Goal: Check status: Check status

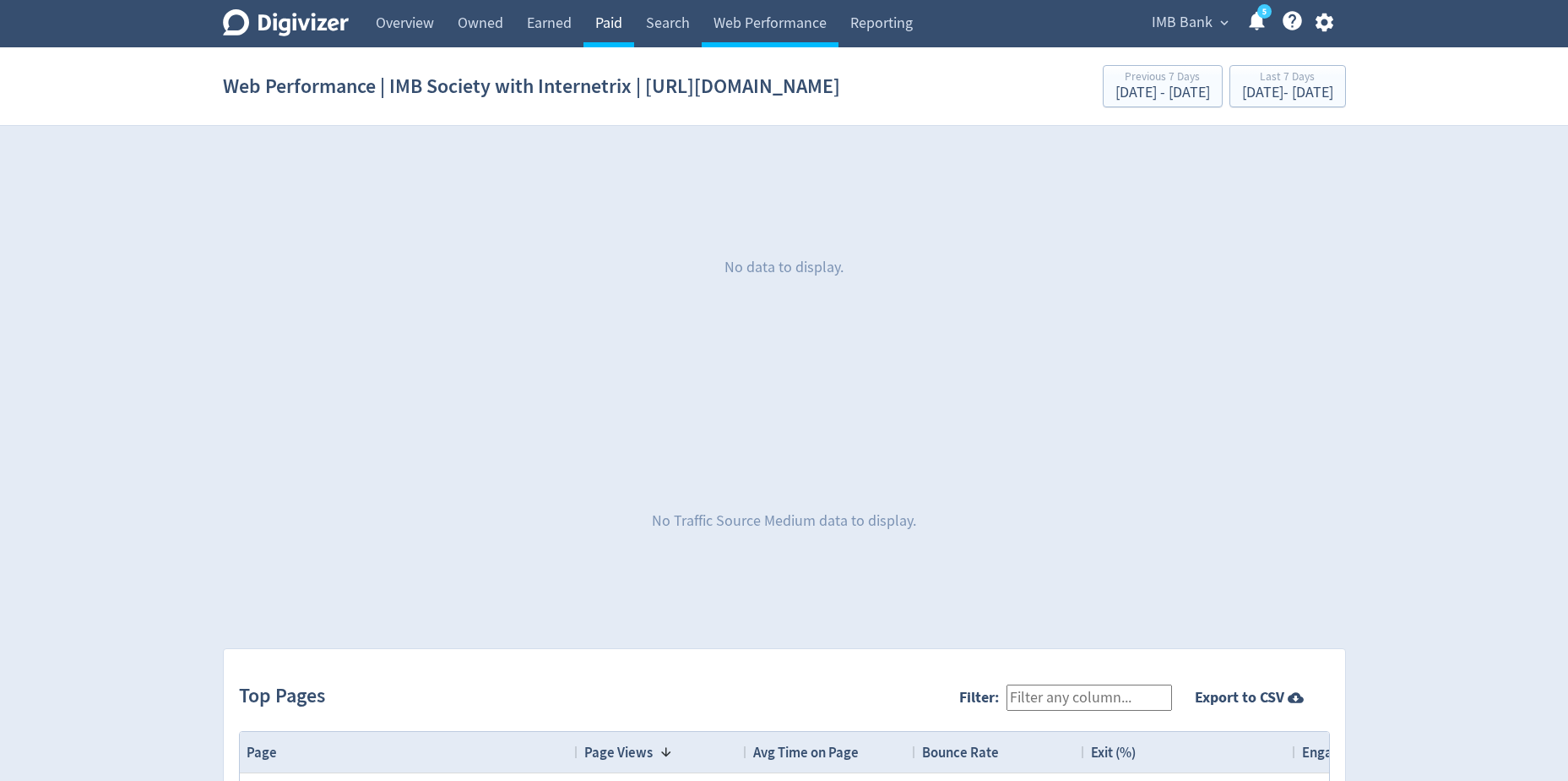
click at [617, 21] on link "Paid" at bounding box center [608, 23] width 51 height 47
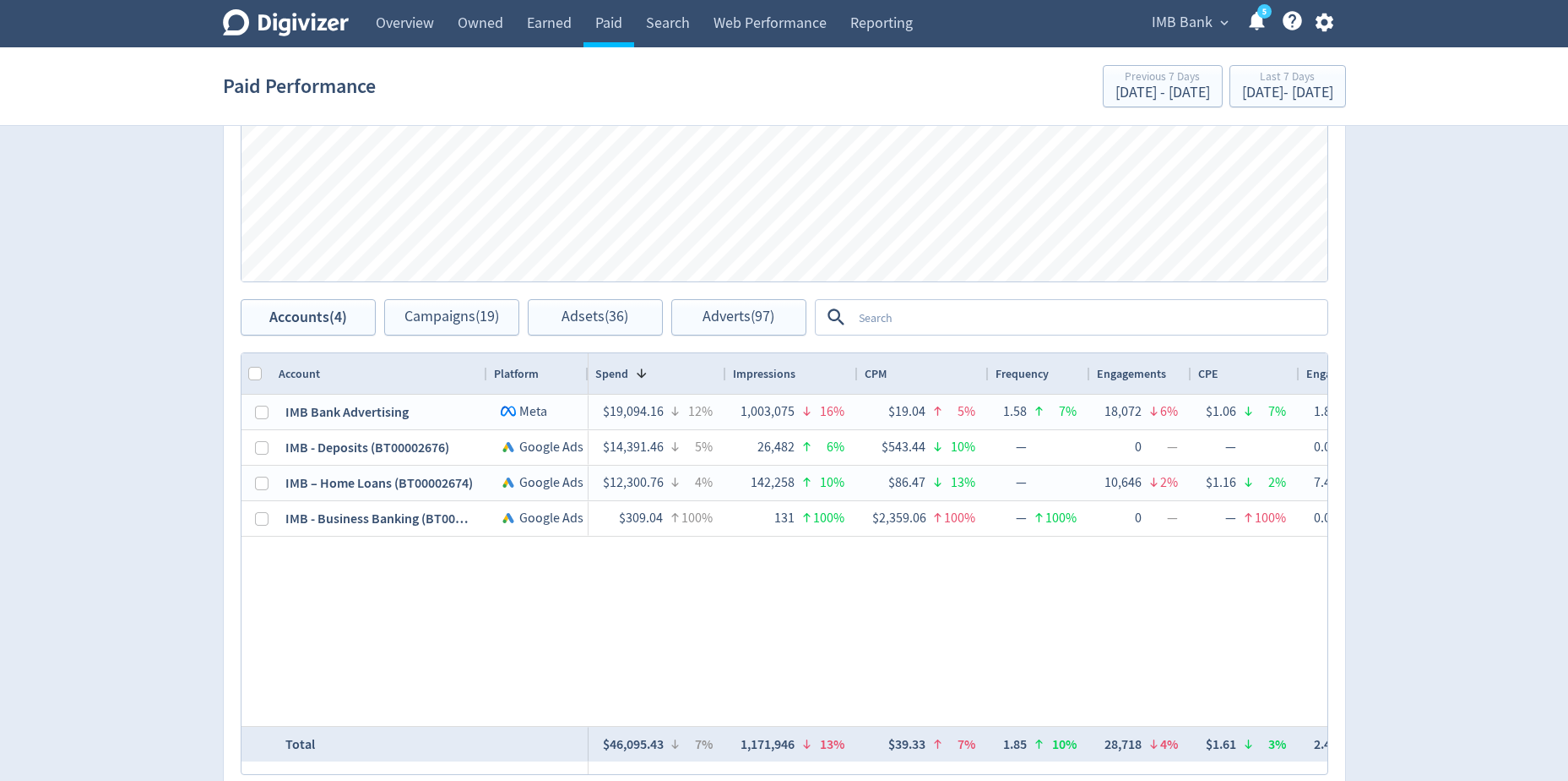
scroll to position [929, 0]
click at [867, 321] on textarea at bounding box center [1089, 314] width 474 height 32
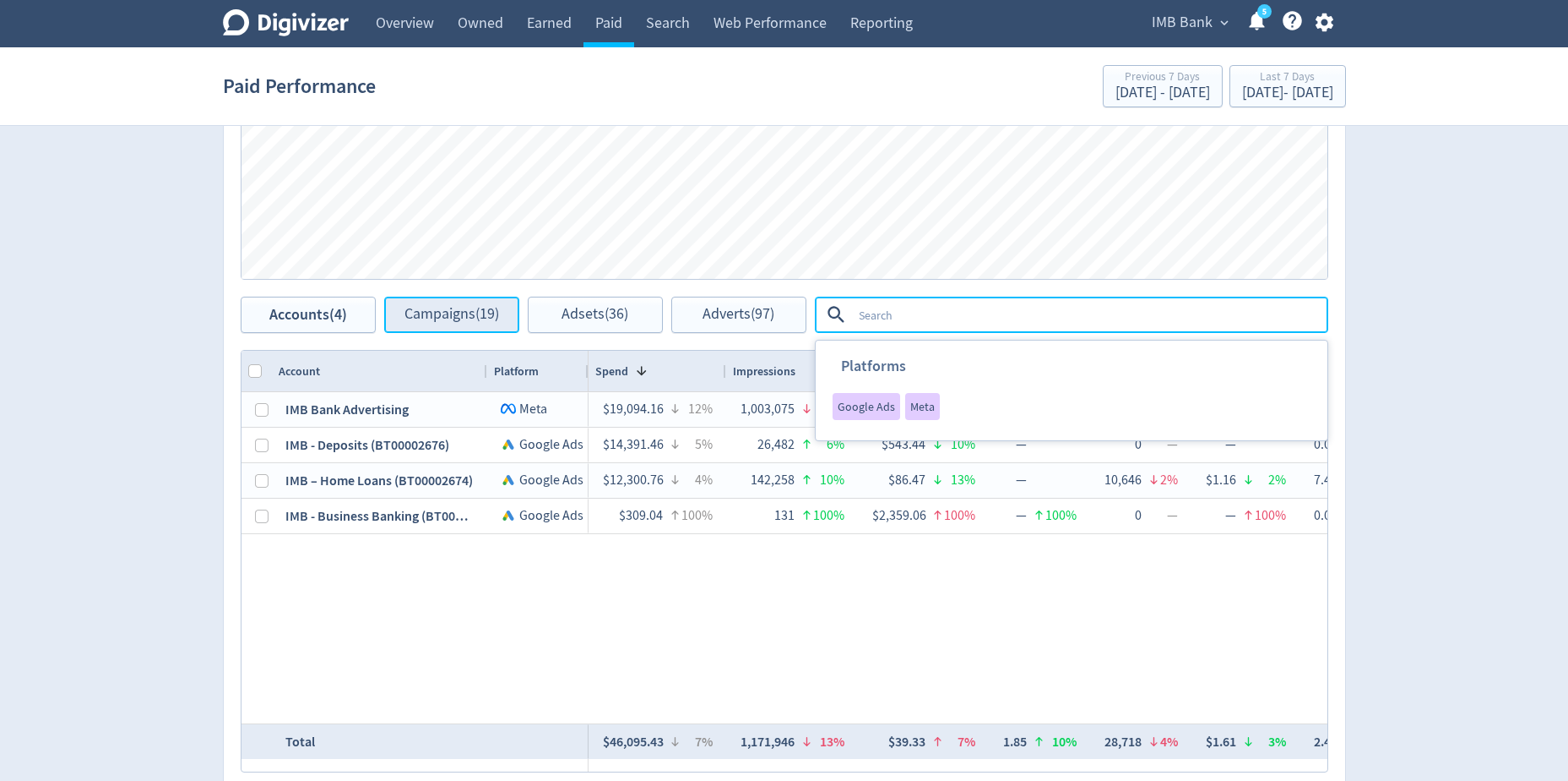
click at [456, 324] on button "Campaigns (19)" at bounding box center [452, 315] width 135 height 36
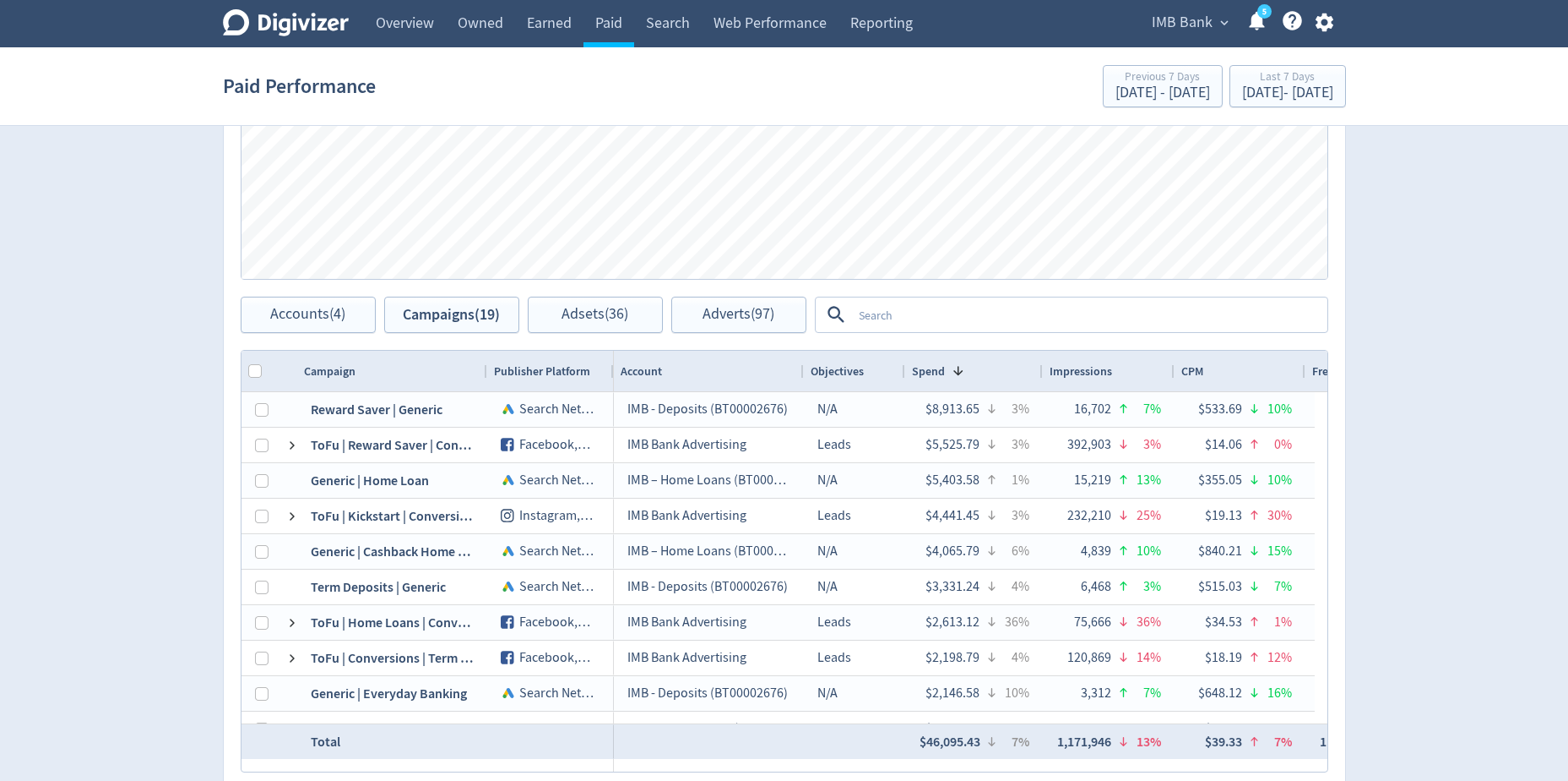
click at [905, 316] on textarea at bounding box center [1089, 314] width 474 height 32
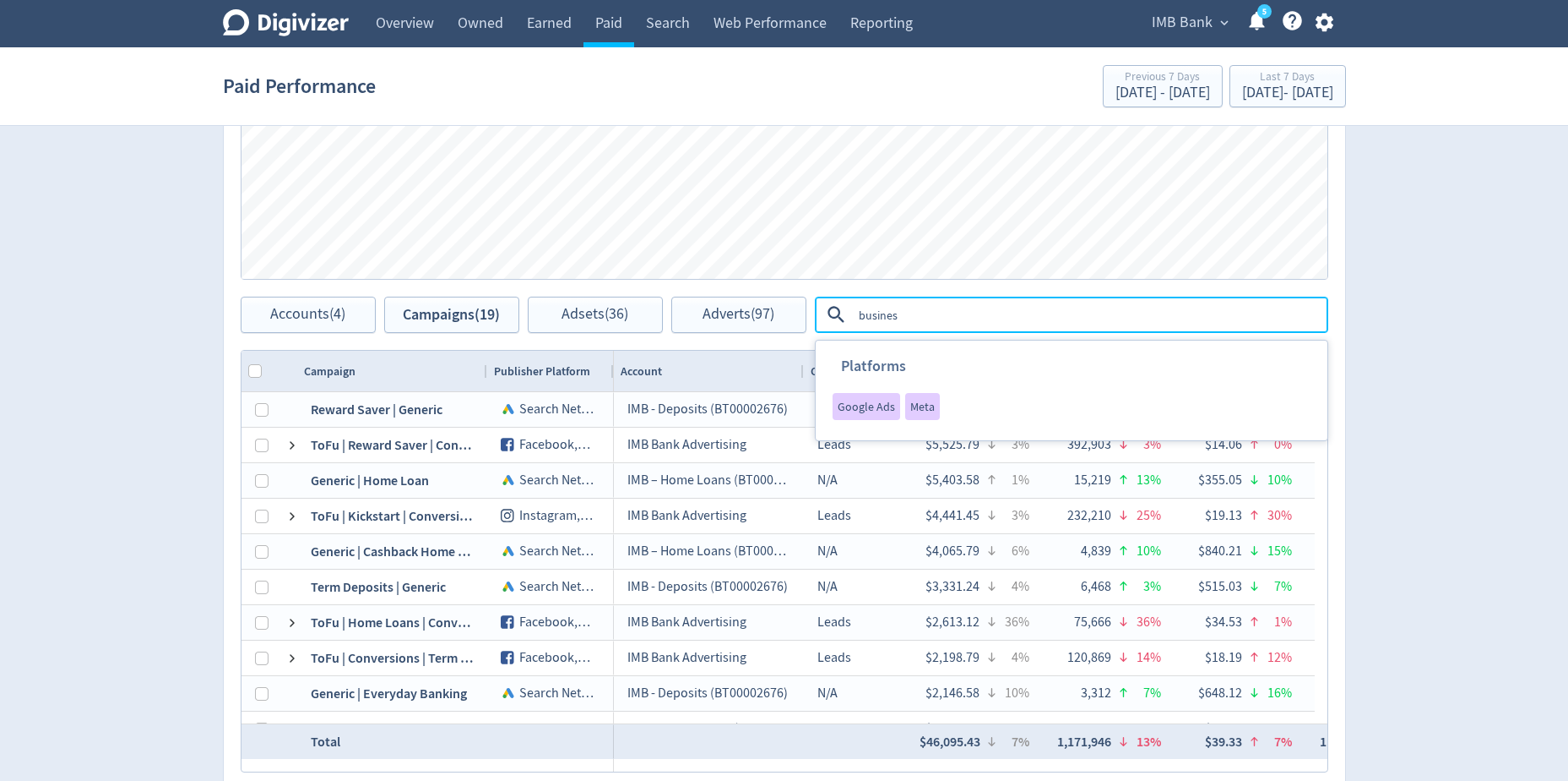
type textarea "business"
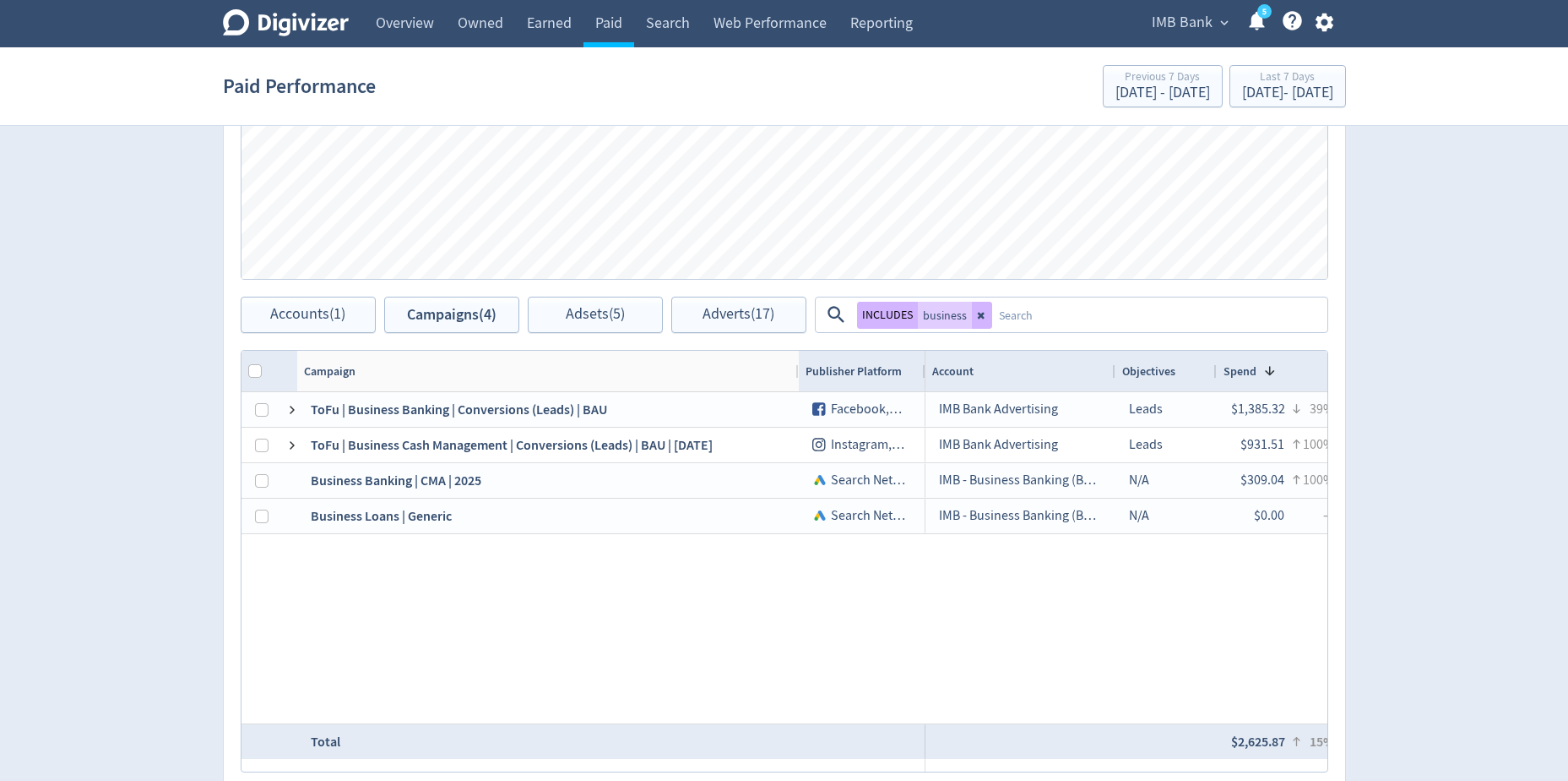
drag, startPoint x: 486, startPoint y: 376, endPoint x: 798, endPoint y: 393, distance: 312.5
click at [798, 393] on div "Campaign Publisher Platform 1" at bounding box center [784, 561] width 1086 height 421
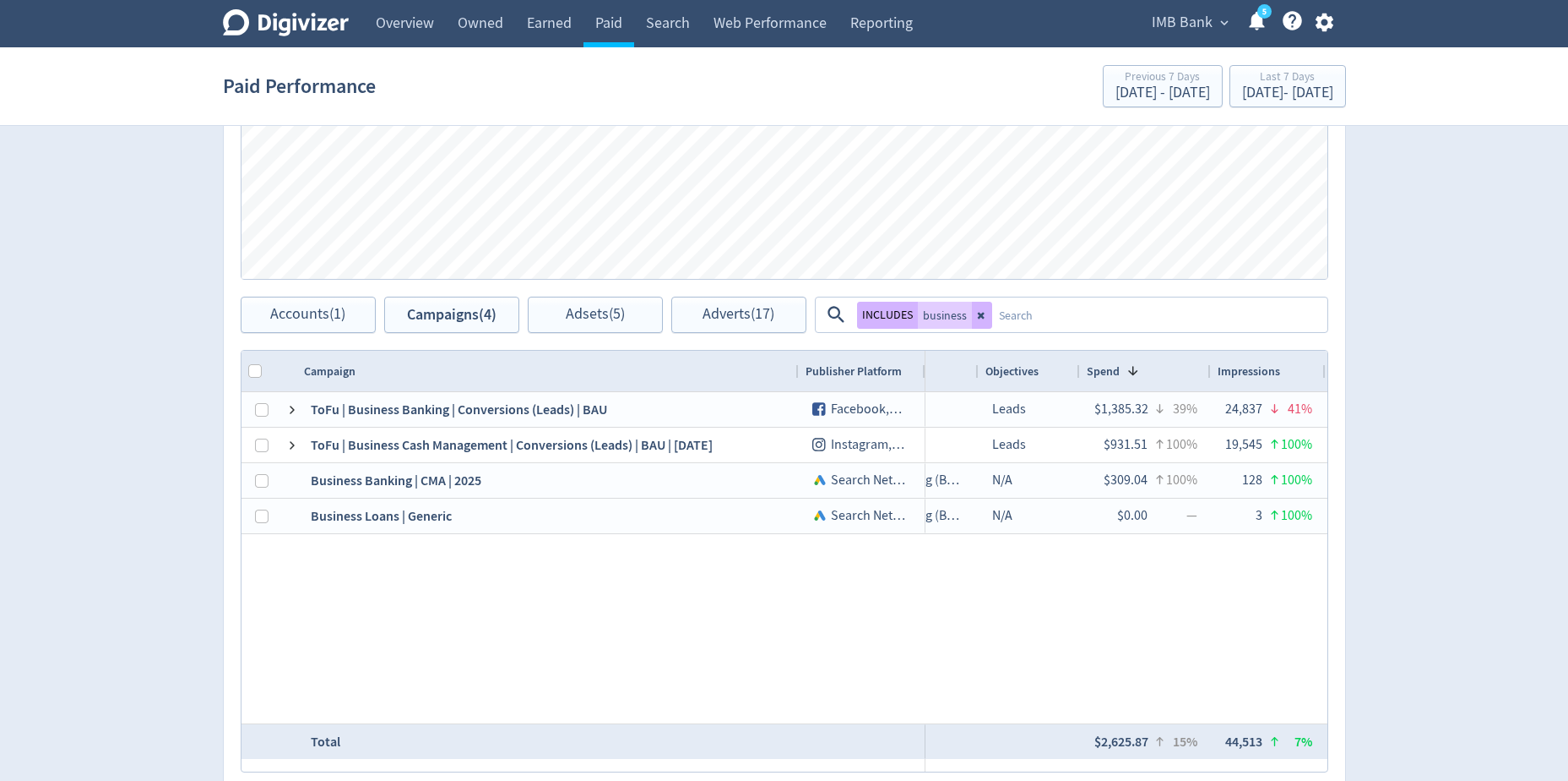
scroll to position [0, 166]
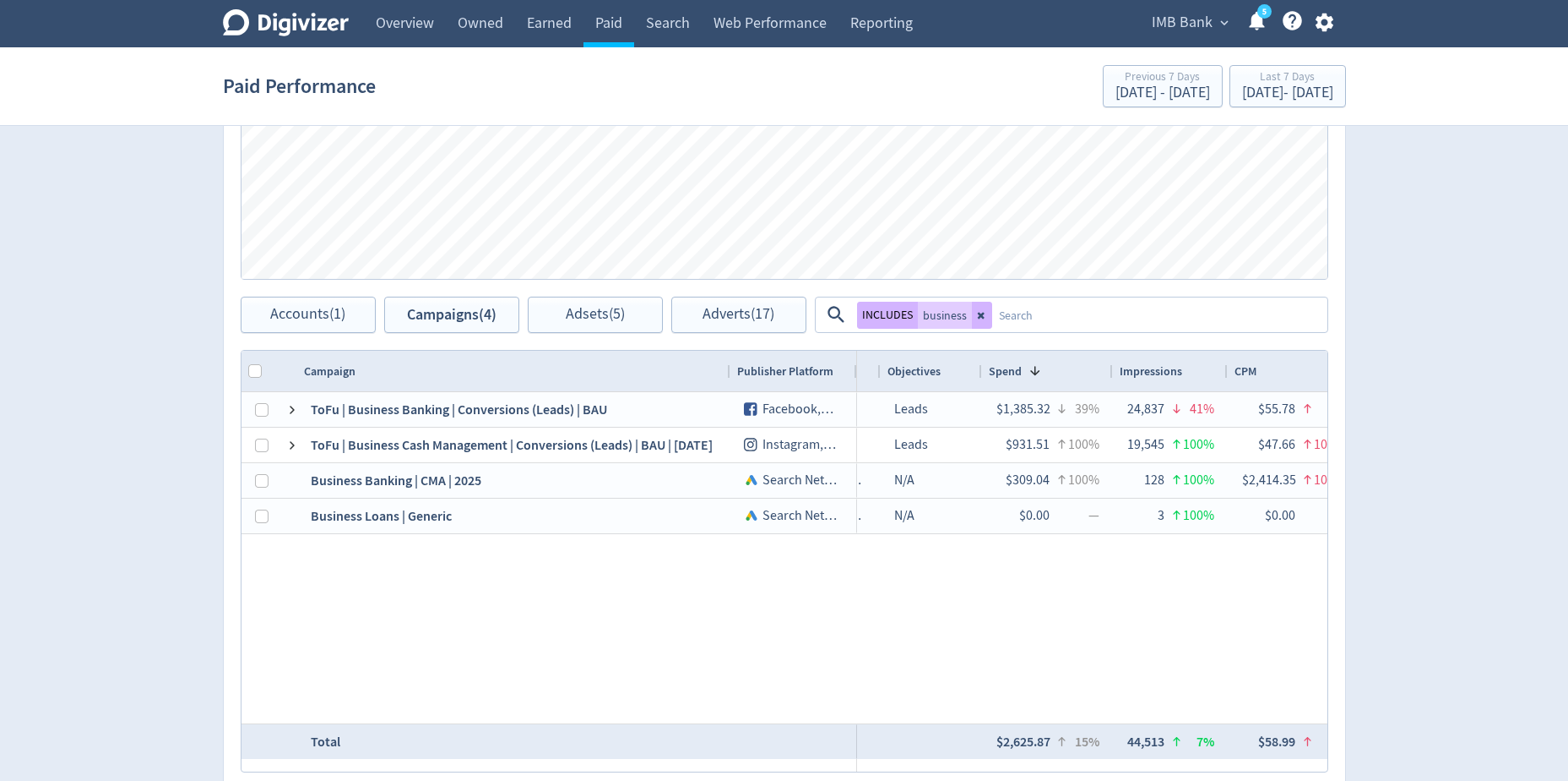
drag, startPoint x: 795, startPoint y: 370, endPoint x: 719, endPoint y: 368, distance: 76.0
click at [726, 368] on div at bounding box center [729, 370] width 7 height 40
